Goal: Task Accomplishment & Management: Complete application form

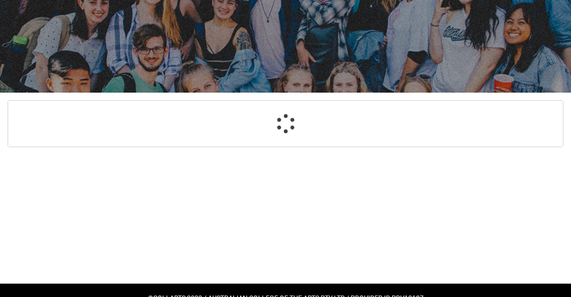
scroll to position [111, 0]
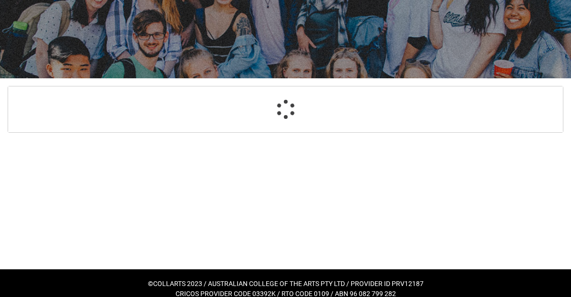
select select "GenderOptions.[DEMOGRAPHIC_DATA]"
select select "MailingCountry_Options.1101"
select select "EmergencyContact_RelationshipOptions.Mother"
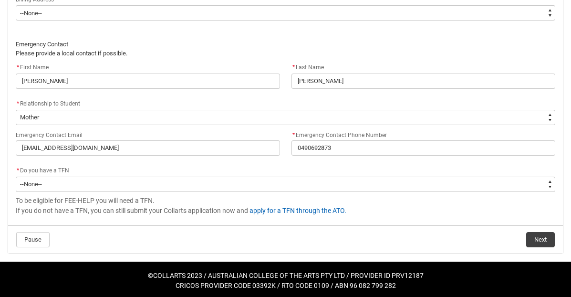
scroll to position [725, 0]
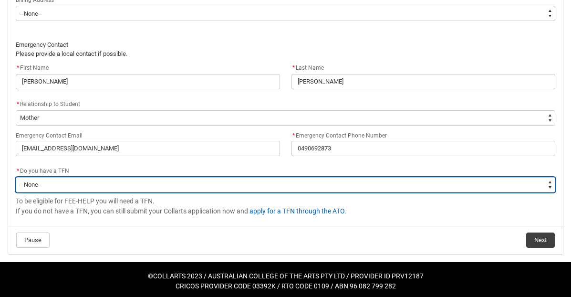
type lightning-select "Choice_Yes"
select select "Choice_Yes"
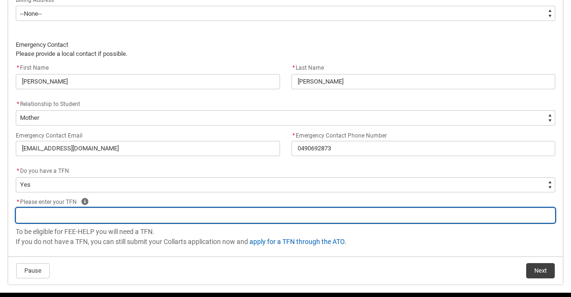
click at [356, 213] on input "REDU_Acceptance_Declaration flow" at bounding box center [285, 214] width 539 height 15
type lightning-primitive-input-simple "4"
type input "4"
type lightning-primitive-input-simple "49"
type input "49"
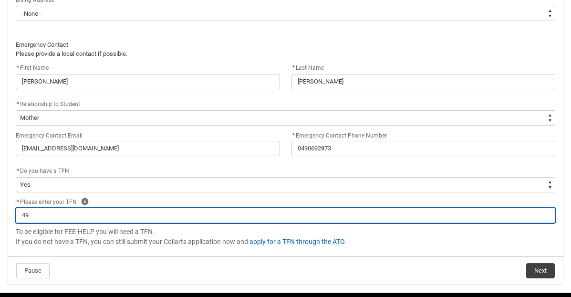
type lightning-primitive-input-simple "494"
type input "494"
type lightning-primitive-input-simple "4943"
type input "4943"
type lightning-primitive-input-simple "49431"
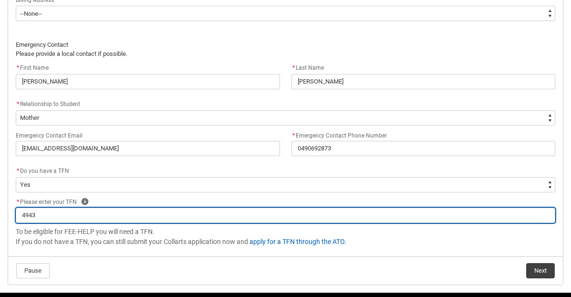
type input "49431"
type lightning-primitive-input-simple "494318"
type input "494318"
type lightning-primitive-input-simple "4943181"
type input "4943181"
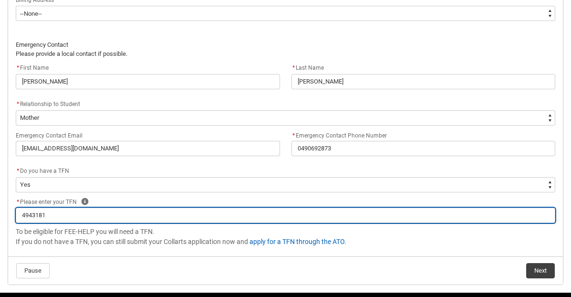
type lightning-primitive-input-simple "49431819"
type input "49431819"
type lightning-primitive-input-simple "494318199"
type input "494318199"
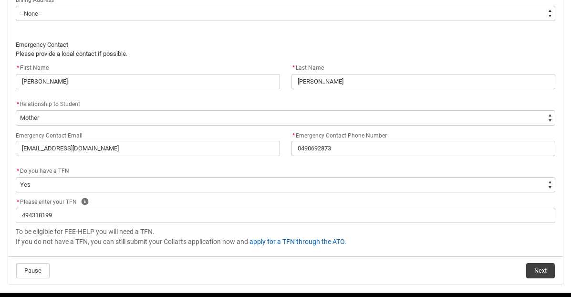
click at [543, 264] on button "Next" at bounding box center [540, 270] width 29 height 15
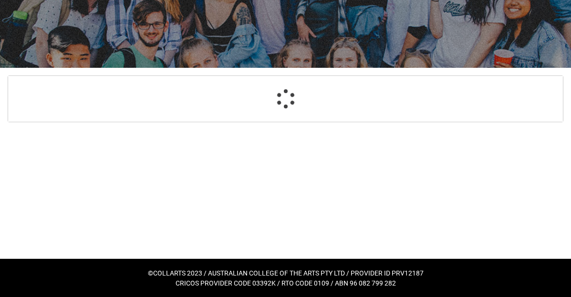
select select "Payment_Type_FEE_HELP"
select select "Study_Mode_FullTime"
select select "StudyMethod_Online"
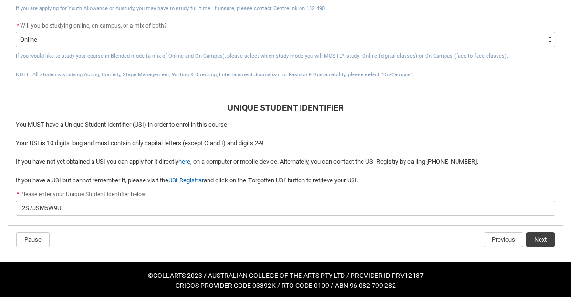
scroll to position [434, 0]
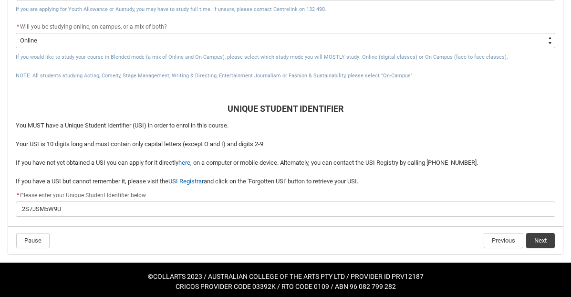
click at [535, 234] on button "Next" at bounding box center [540, 240] width 29 height 15
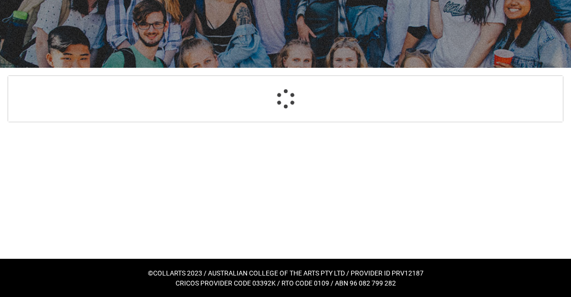
select select "Choice_Yes"
select select "Country_of_Birth_L1.1100"
select select "CitizenshipStatus_Options.1"
select select "aboriginalTorresStraitIslander_Options.2"
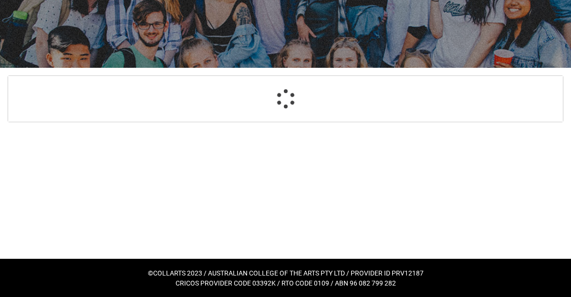
select select "ContactLanguageSpokenAtHome.0001"
select select "L3PicklistChoice.1201"
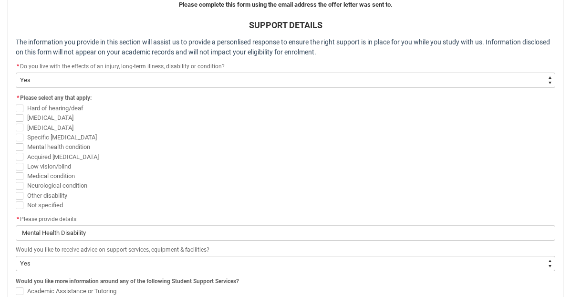
scroll to position [287, 0]
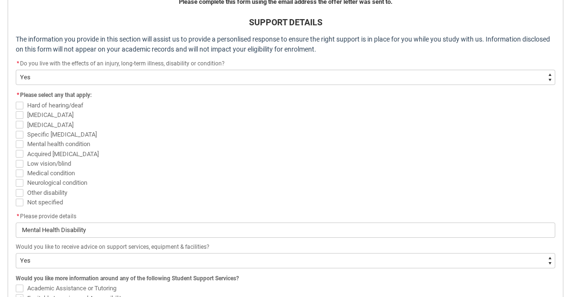
click at [18, 141] on span "REDU_Acceptance_Declaration flow" at bounding box center [20, 144] width 8 height 8
click at [16, 139] on input "Mental health condition" at bounding box center [15, 138] width 0 height 0
checkbox input "true"
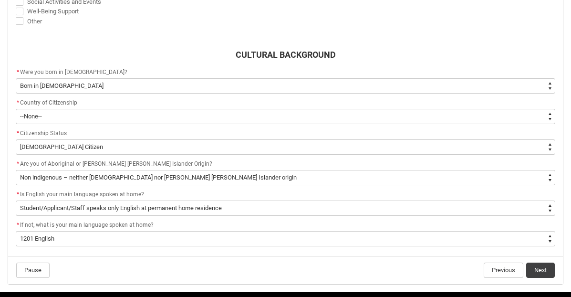
scroll to position [624, 0]
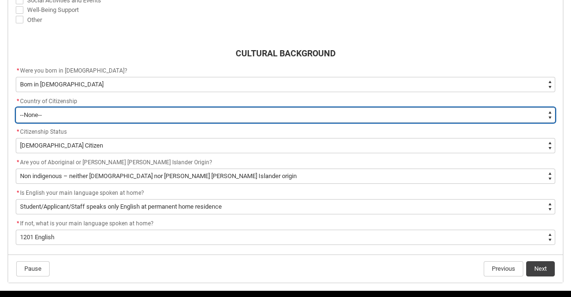
type lightning-select "Citizenship_Options.[DEMOGRAPHIC_DATA]"
select select "Citizenship_Options.[DEMOGRAPHIC_DATA]"
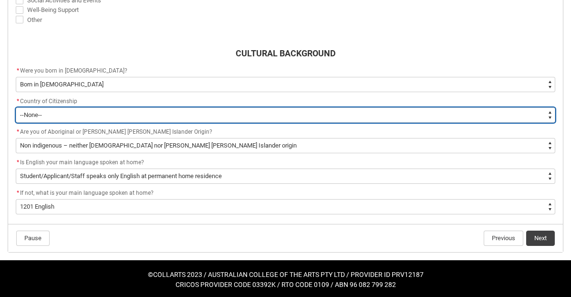
scroll to position [621, 0]
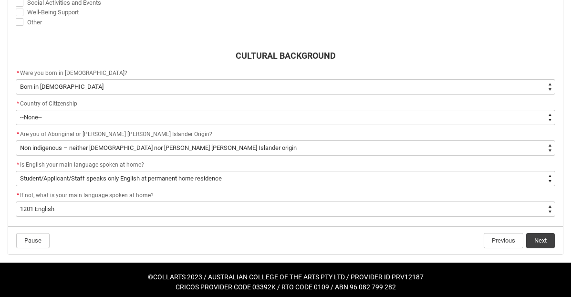
click at [538, 236] on button "Next" at bounding box center [540, 240] width 29 height 15
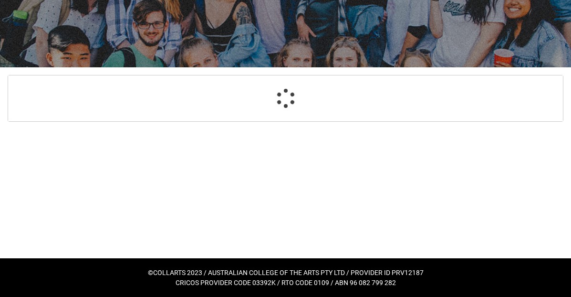
scroll to position [121, 0]
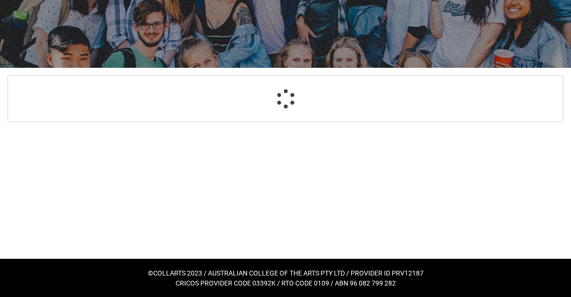
select select "TertiaryEducation_Options.An Incomplete Higher Education Course"
select select "Choice_No"
select select "ParentEducationLevel_Options.20"
select select "ParentEducationLevel2_Options.21"
select select "EmploymentStatus_Options.02"
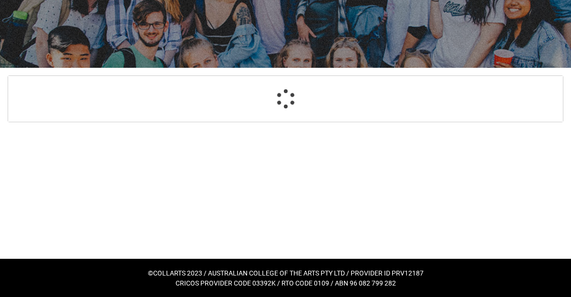
select select "HeardCollarts_Options.Collarts Website"
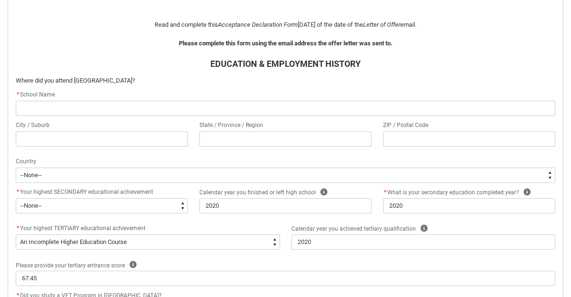
scroll to position [176, 0]
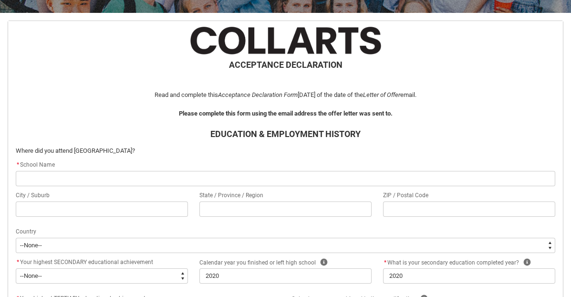
click at [424, 177] on input "REDU_Acceptance_Declaration flow" at bounding box center [285, 178] width 539 height 15
type lightning-primitive-input-simple "R"
type input "R"
type lightning-primitive-input-simple "RM"
type input "RM"
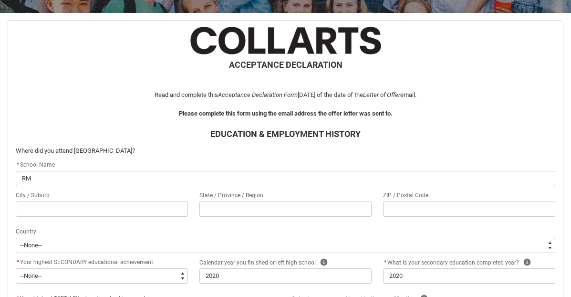
type lightning-primitive-input-simple "RMI"
type input "RMI"
type lightning-primitive-input-simple "RMIT"
type input "RMIT"
type lightning-primitive-input-simple "RMIT"
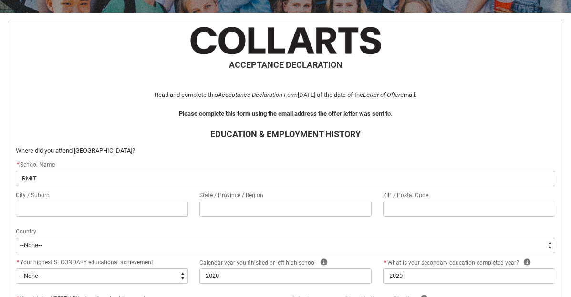
type input "RMIT"
type lightning-primitive-input-simple "RMIT v"
type input "RMIT v"
type lightning-primitive-input-simple "RMIT vC"
type input "RMIT vC"
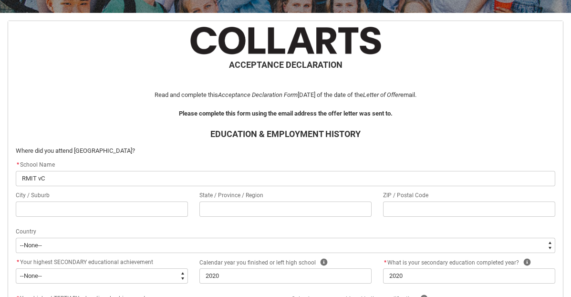
type lightning-primitive-input-simple "RMIT vCE"
type input "RMIT vCE"
type lightning-primitive-input-simple "RMIT vC"
type input "RMIT vC"
type lightning-primitive-input-simple "RMIT v"
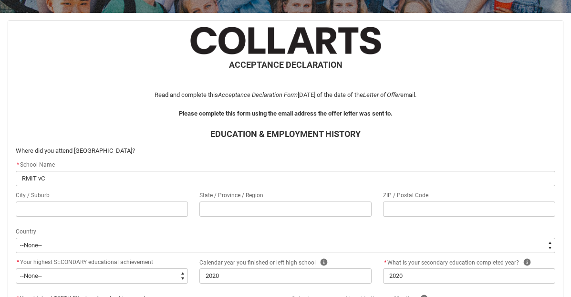
type input "RMIT v"
type lightning-primitive-input-simple "RMIT"
type input "RMIT"
type lightning-primitive-input-simple "RMIT V"
type input "RMIT V"
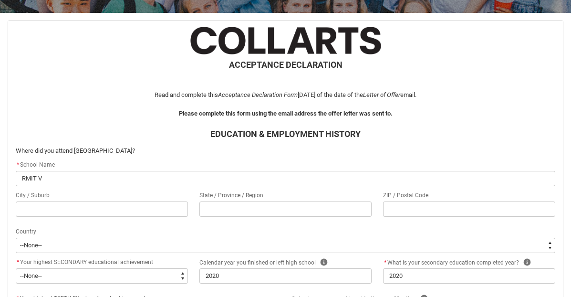
type lightning-primitive-input-simple "RMIT VC"
type input "RMIT VC"
type lightning-primitive-input-simple "RMIT VCE"
type input "RMIT VCE"
type lightning-primitive-input-simple "RMIT VCE"
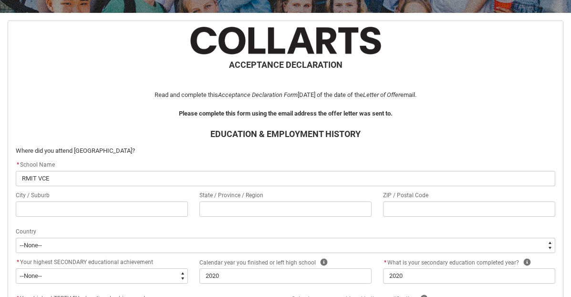
type input "RMIT VCE"
type lightning-primitive-input-simple "RMIT VCE P"
type input "RMIT VCE P"
type lightning-primitive-input-simple "RMIT VCE Pr"
type input "RMIT VCE Pr"
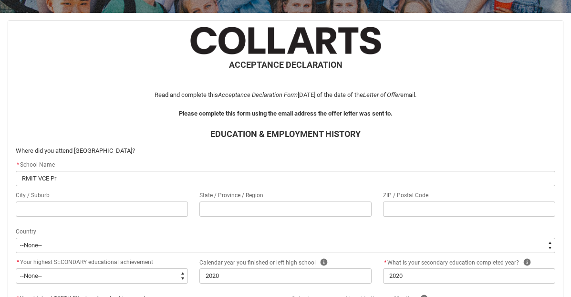
type lightning-primitive-input-simple "RMIT VCE Pro"
type input "RMIT VCE Pro"
type lightning-primitive-input-simple "RMIT VCE Prog"
type input "RMIT VCE Prog"
type lightning-primitive-input-simple "RMIT VCE Progr"
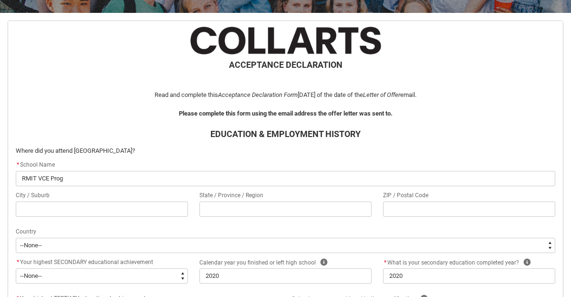
type input "RMIT VCE Progr"
type lightning-primitive-input-simple "RMIT VCE Progra"
type input "RMIT VCE Progra"
type lightning-primitive-input-simple "RMIT VCE Program"
type input "RMIT VCE Program"
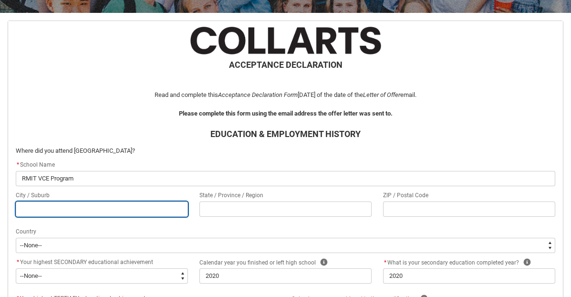
type lightning-primitive-input-simple "m"
type input "m"
type lightning-primitive-input-simple "me"
type input "me"
type lightning-primitive-input-simple "[PERSON_NAME]"
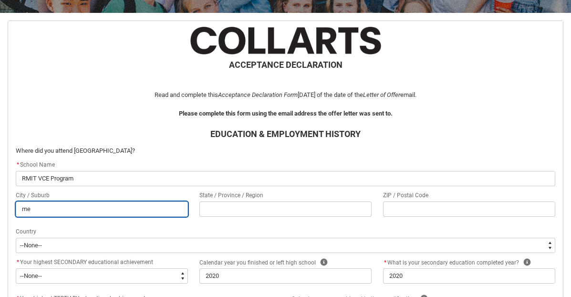
type input "[PERSON_NAME]"
type lightning-primitive-input-simple "melb"
type input "melb"
type lightning-primitive-input-simple "melbo"
type input "melbo"
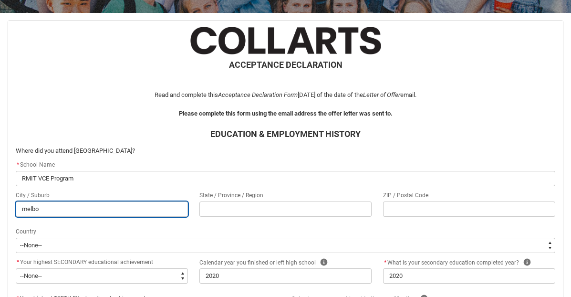
type lightning-primitive-input-simple "melbou"
type input "melbou"
type lightning-primitive-input-simple "melbour"
type input "melbour"
type lightning-primitive-input-simple "melbourn"
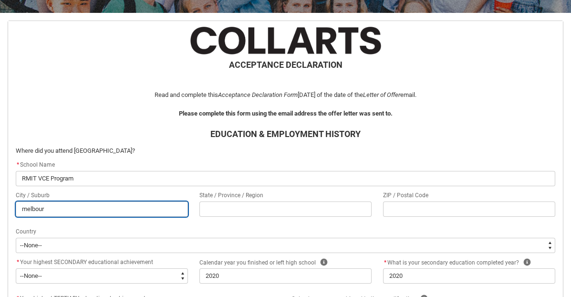
type input "melbourn"
type lightning-primitive-input-simple "[GEOGRAPHIC_DATA]"
type input "[GEOGRAPHIC_DATA]"
click at [26, 206] on input "[GEOGRAPHIC_DATA]" at bounding box center [102, 208] width 172 height 15
type lightning-primitive-input-simple "elbourne"
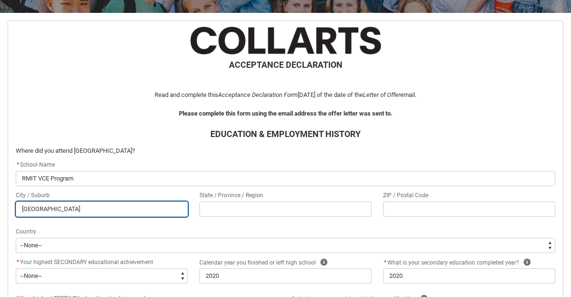
type input "elbourne"
type lightning-primitive-input-simple "[GEOGRAPHIC_DATA]"
type input "[GEOGRAPHIC_DATA]"
type lightning-primitive-input-simple "elbourne"
type input "elbourne"
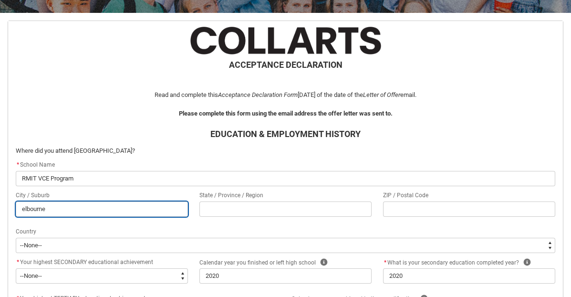
type lightning-primitive-input-simple "[GEOGRAPHIC_DATA]"
type input "[GEOGRAPHIC_DATA]"
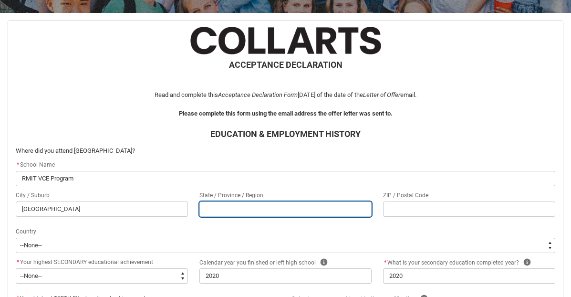
type lightning-primitive-input-simple "V"
type input "V"
type lightning-primitive-input-simple "Vi"
type input "Vi"
type lightning-primitive-input-simple "Vic"
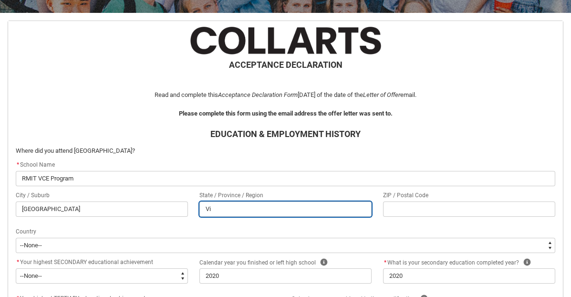
type input "Vic"
type lightning-primitive-input-simple "Vict"
type input "Vict"
type lightning-primitive-input-simple "Victo"
type input "Victo"
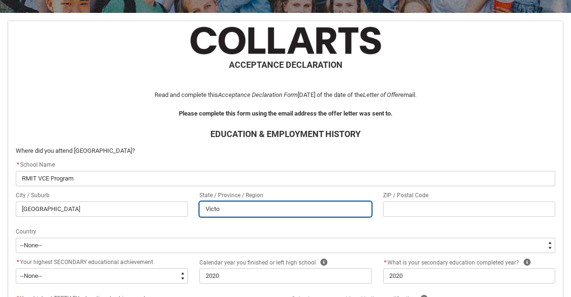
type lightning-primitive-input-simple "[PERSON_NAME]"
type input "[PERSON_NAME]"
type lightning-primitive-input-simple "Victori"
type input "Victori"
type lightning-primitive-input-simple "Victoria"
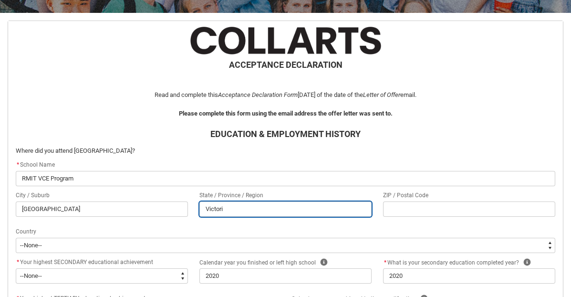
type input "Victoria"
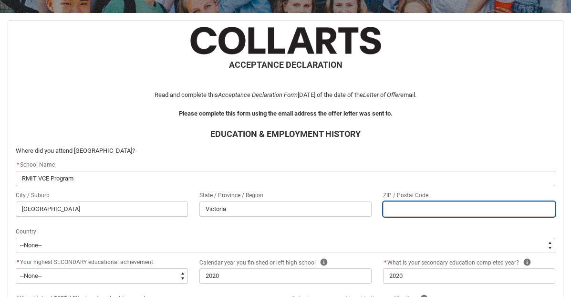
type lightning-primitive-input-simple "3"
type input "3"
type lightning-primitive-input-simple "30"
type input "30"
type lightning-primitive-input-simple "300"
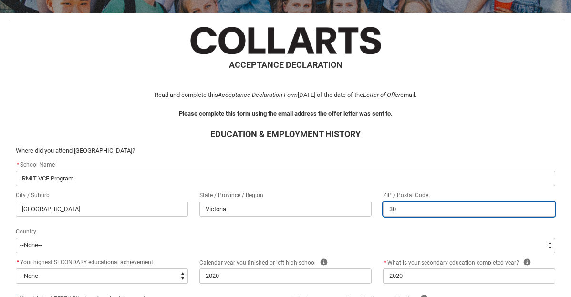
type input "300"
type lightning-primitive-input-simple "3000"
type input "3000"
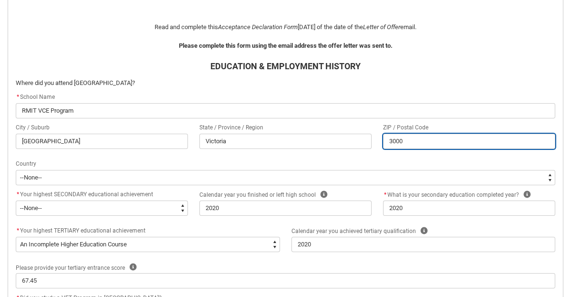
scroll to position [244, 0]
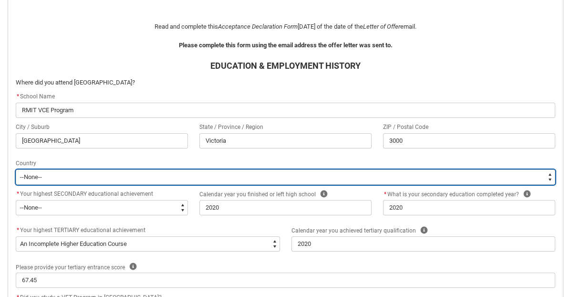
type lightning-select "CountryOptions.[GEOGRAPHIC_DATA]"
select select "CountryOptions.[GEOGRAPHIC_DATA]"
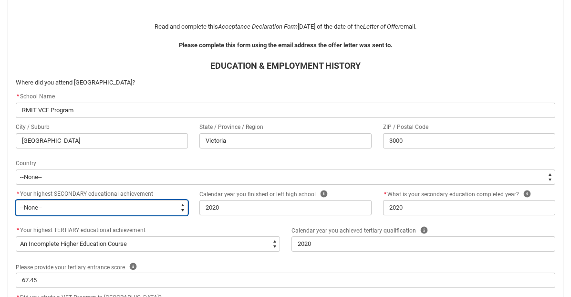
type lightning-select "HighestSchoolLevel_12"
select select "HighestSchoolLevel_12"
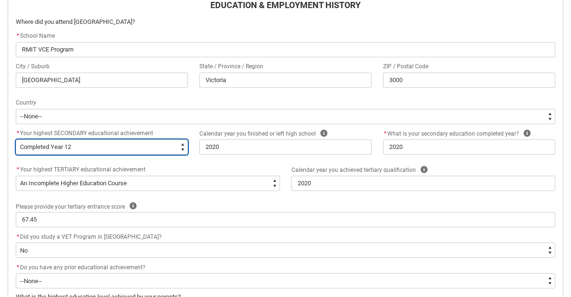
scroll to position [305, 0]
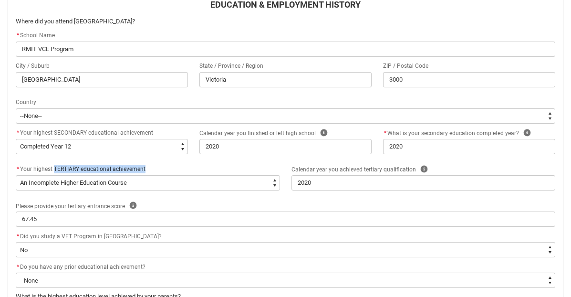
drag, startPoint x: 54, startPoint y: 166, endPoint x: 146, endPoint y: 164, distance: 92.5
click at [146, 164] on lightning-formatted-rich-text "Your highest TERTIARY educational achievement" at bounding box center [84, 168] width 129 height 9
copy span "TERTIARY educational achievement"
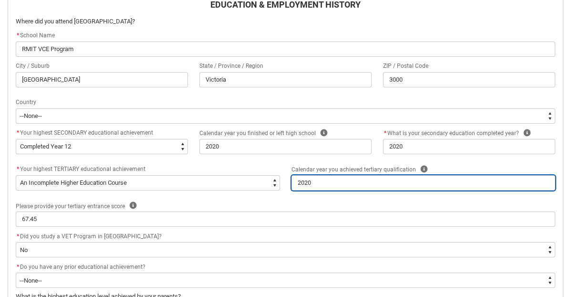
click at [321, 181] on input "2020" at bounding box center [423, 182] width 264 height 15
type lightning-primitive-input-simple "202"
type input "202"
type lightning-primitive-input-simple "20"
type input "20"
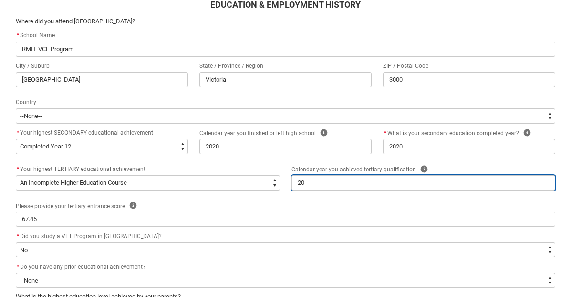
type lightning-primitive-input-simple "2"
type input "2"
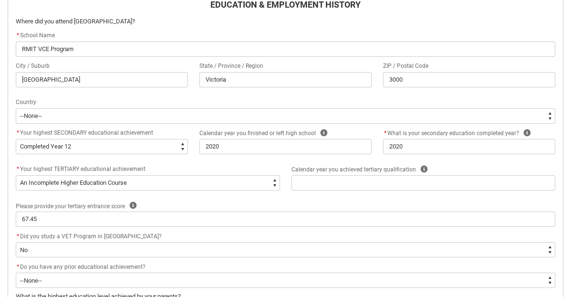
click at [420, 165] on icon "REDU_Acceptance_Declaration flow" at bounding box center [423, 168] width 7 height 7
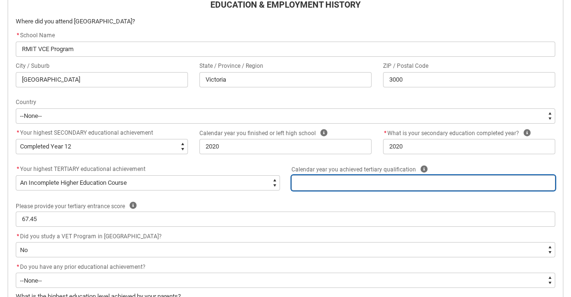
click at [408, 179] on input "REDU_Acceptance_Declaration flow" at bounding box center [423, 182] width 264 height 15
type lightning-primitive-input-simple "2"
type input "2"
type lightning-primitive-input-simple "20"
type input "20"
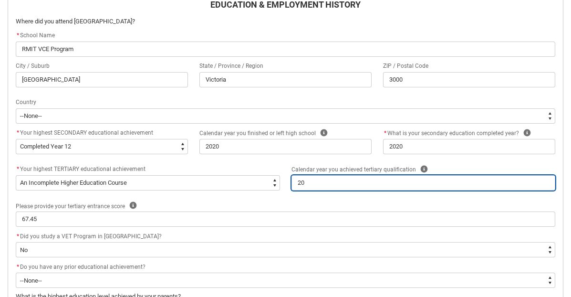
type lightning-primitive-input-simple "202"
type input "202"
type lightning-primitive-input-simple "2024"
type input "2024"
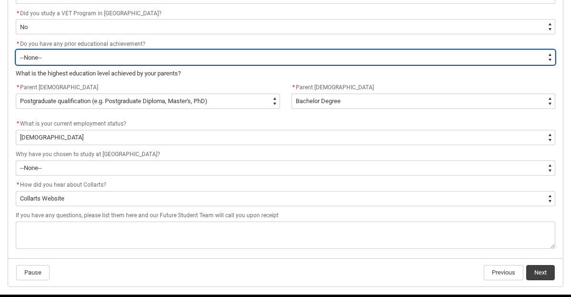
scroll to position [529, 0]
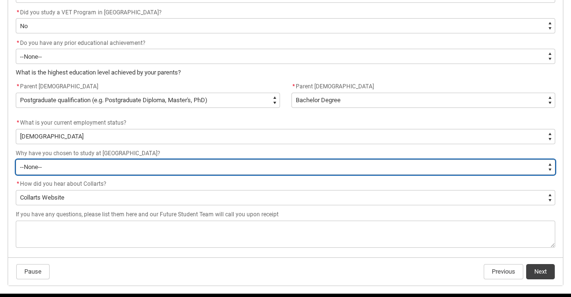
type lightning-select "StudyReason_Options.01"
select select "StudyReason_Options.01"
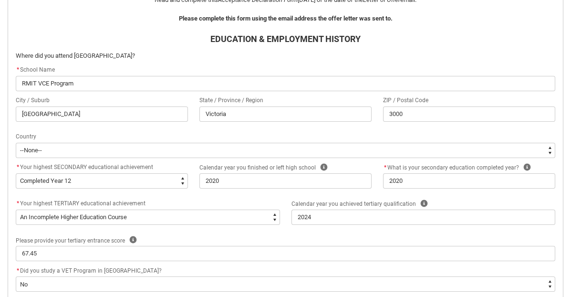
scroll to position [270, 0]
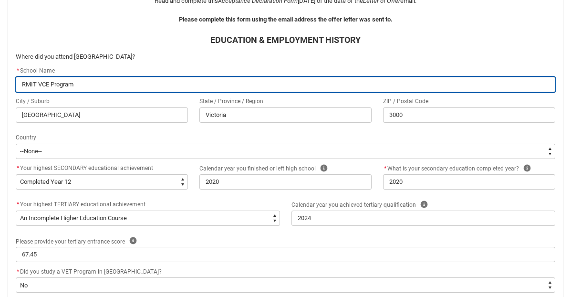
click at [46, 82] on input "RMIT VCE Program" at bounding box center [285, 84] width 539 height 15
type lightning-primitive-input-simple "RMIT U Program"
type input "RMIT U Program"
type lightning-primitive-input-simple "RMIT Ur Program"
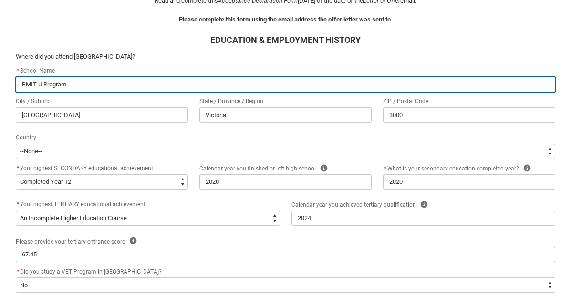
type input "RMIT Ur Program"
type lightning-primitive-input-simple "RMIT Urb Program"
type input "RMIT Urb Program"
type lightning-primitive-input-simple "RMIT Urba Program"
type input "RMIT Urba Program"
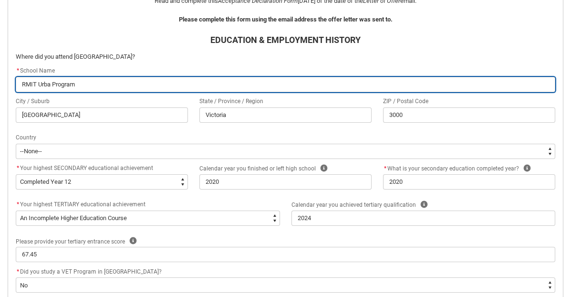
type lightning-primitive-input-simple "RMIT Urban Program"
type input "RMIT Urban Program"
type lightning-primitive-input-simple "RMIT Urban Program"
type input "RMIT Urban Program"
type lightning-primitive-input-simple "RMIT Urban s Program"
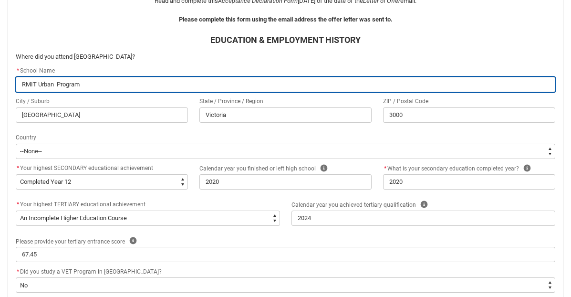
type input "RMIT Urban s Program"
type lightning-primitive-input-simple "RMIT Urban Program"
type input "RMIT Urban Program"
type lightning-primitive-input-simple "RMIT Urban S Program"
type input "RMIT Urban S Program"
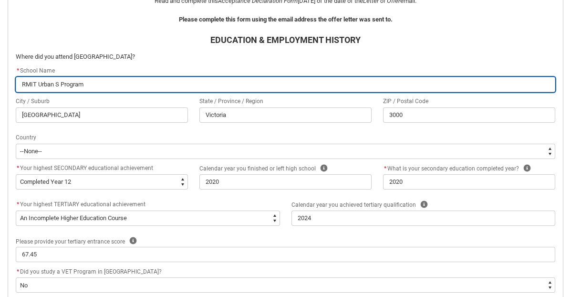
type lightning-primitive-input-simple "RMIT Urban Sc Program"
type input "RMIT Urban Sc Program"
type lightning-primitive-input-simple "RMIT Urban Sch Program"
type input "RMIT Urban Sch Program"
type lightning-primitive-input-simple "RMIT Urban Scho Program"
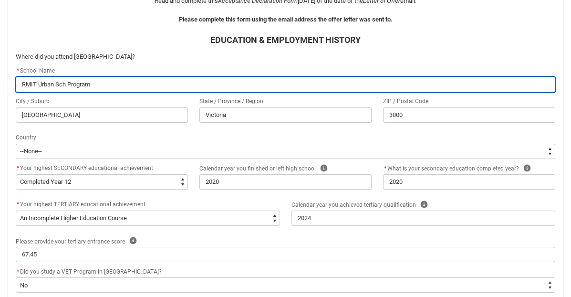
type input "RMIT Urban Scho Program"
type lightning-primitive-input-simple "RMIT Urban Schoo Program"
type input "RMIT Urban Schoo Program"
type lightning-primitive-input-simple "RMIT Urban School Program"
type input "RMIT Urban School Program"
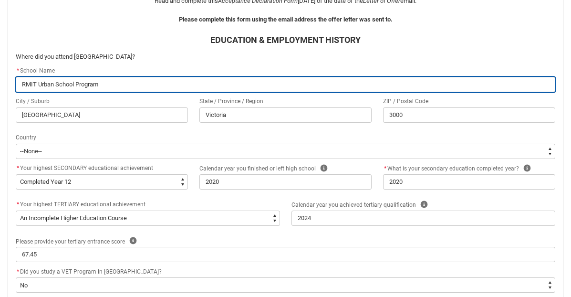
click at [104, 82] on input "RMIT Urban School Program" at bounding box center [285, 84] width 539 height 15
type lightning-primitive-input-simple "RMIT Urban School Progra"
type input "RMIT Urban School Progra"
type lightning-primitive-input-simple "RMIT Urban School Progr"
type input "RMIT Urban School Progr"
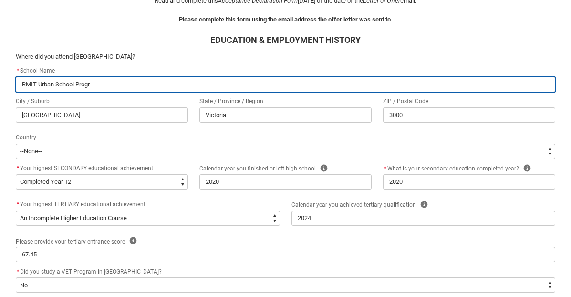
type lightning-primitive-input-simple "RMIT Urban School Prog"
type input "RMIT Urban School Prog"
type lightning-primitive-input-simple "RMIT Urban School Pro"
type input "RMIT Urban School Pro"
type lightning-primitive-input-simple "RMIT Urban School Pr"
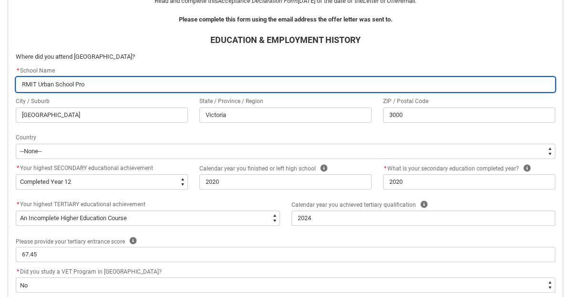
type input "RMIT Urban School Pr"
type lightning-primitive-input-simple "RMIT Urban School P"
type input "RMIT Urban School P"
type lightning-primitive-input-simple "RMIT Urban School"
type input "RMIT Urban School"
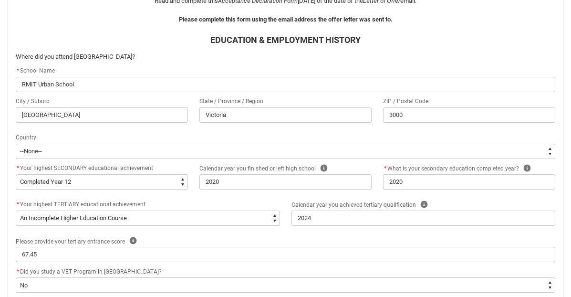
click at [272, 135] on div "Country" at bounding box center [285, 137] width 539 height 11
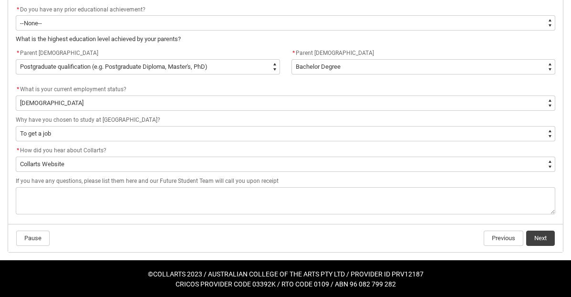
scroll to position [562, 0]
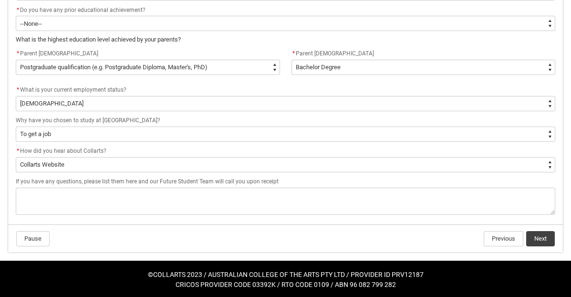
click at [544, 236] on button "Next" at bounding box center [540, 238] width 29 height 15
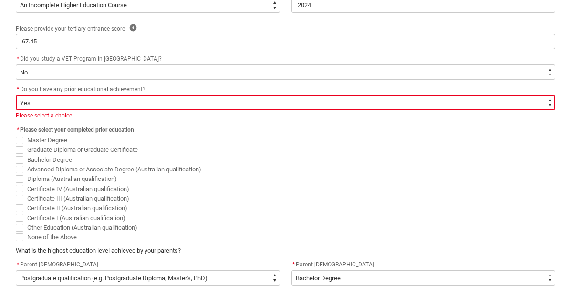
scroll to position [482, 0]
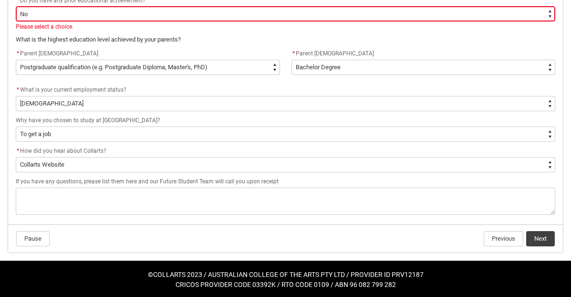
click at [540, 237] on button "Next" at bounding box center [540, 238] width 29 height 15
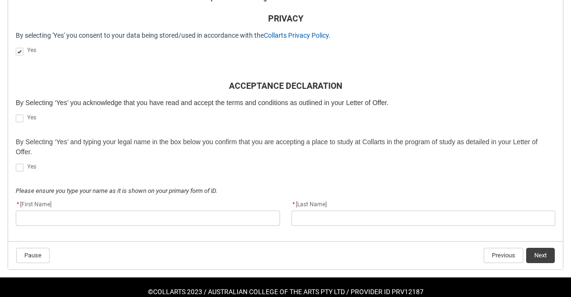
scroll to position [292, 0]
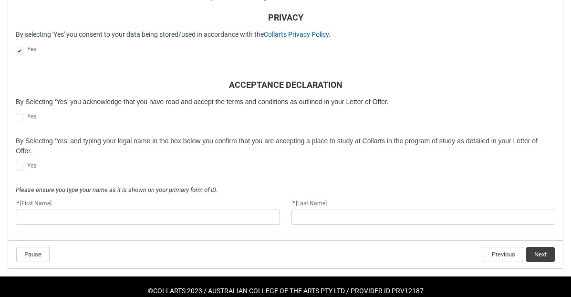
click at [19, 115] on span "REDU_Acceptance_Declaration flow" at bounding box center [20, 117] width 8 height 8
click at [16, 113] on input "REDU_Acceptance_Declaration flow" at bounding box center [15, 112] width 0 height 0
click at [19, 166] on span "REDU_Acceptance_Declaration flow" at bounding box center [20, 167] width 8 height 8
click at [16, 162] on input "REDU_Acceptance_Declaration flow" at bounding box center [15, 161] width 0 height 0
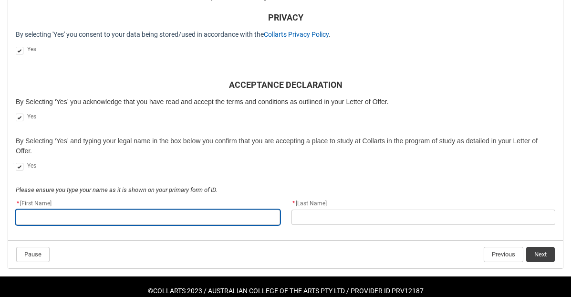
click at [153, 217] on input "REDU_Acceptance_Declaration flow" at bounding box center [148, 216] width 264 height 15
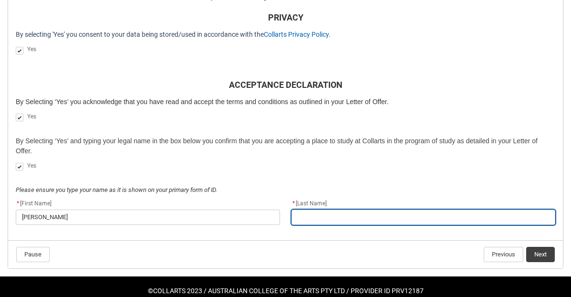
click at [383, 216] on input "REDU_Acceptance_Declaration flow" at bounding box center [423, 216] width 264 height 15
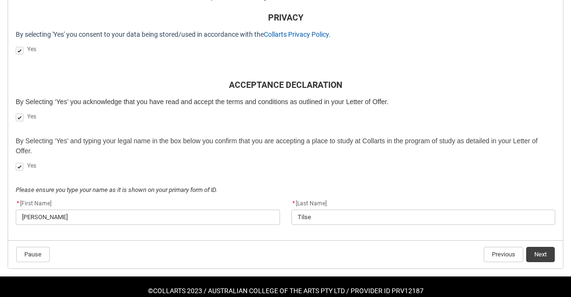
click at [488, 177] on p "REDU_Acceptance_Declaration flow" at bounding box center [285, 180] width 539 height 10
click at [543, 250] on button "Next" at bounding box center [540, 253] width 29 height 15
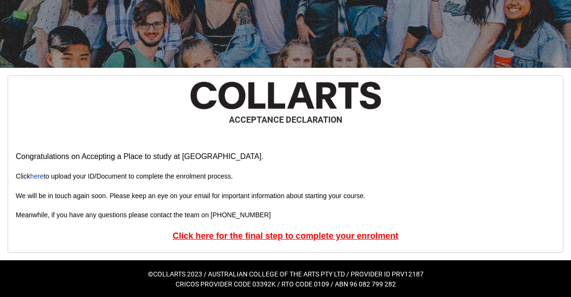
scroll to position [102, 0]
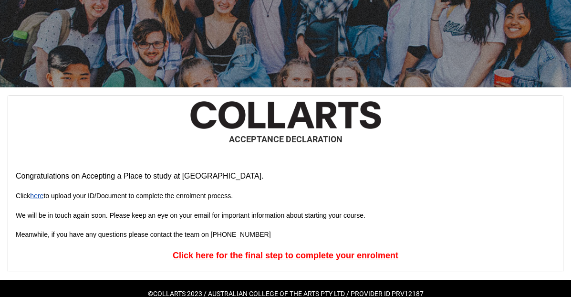
click at [39, 194] on link "here" at bounding box center [36, 196] width 13 height 8
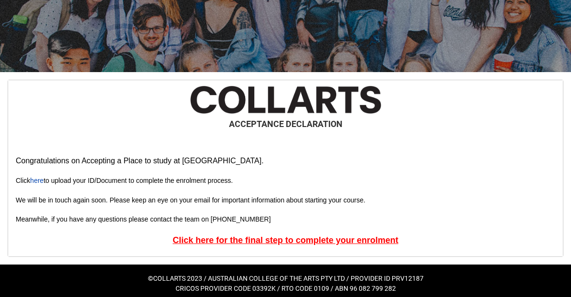
scroll to position [117, 0]
click at [330, 238] on u "Click here for the final step to complete your enrolment" at bounding box center [286, 240] width 226 height 10
click at [374, 238] on u "Click here for the final step to complete your enrolment" at bounding box center [286, 240] width 226 height 10
